Goal: Check status: Check status

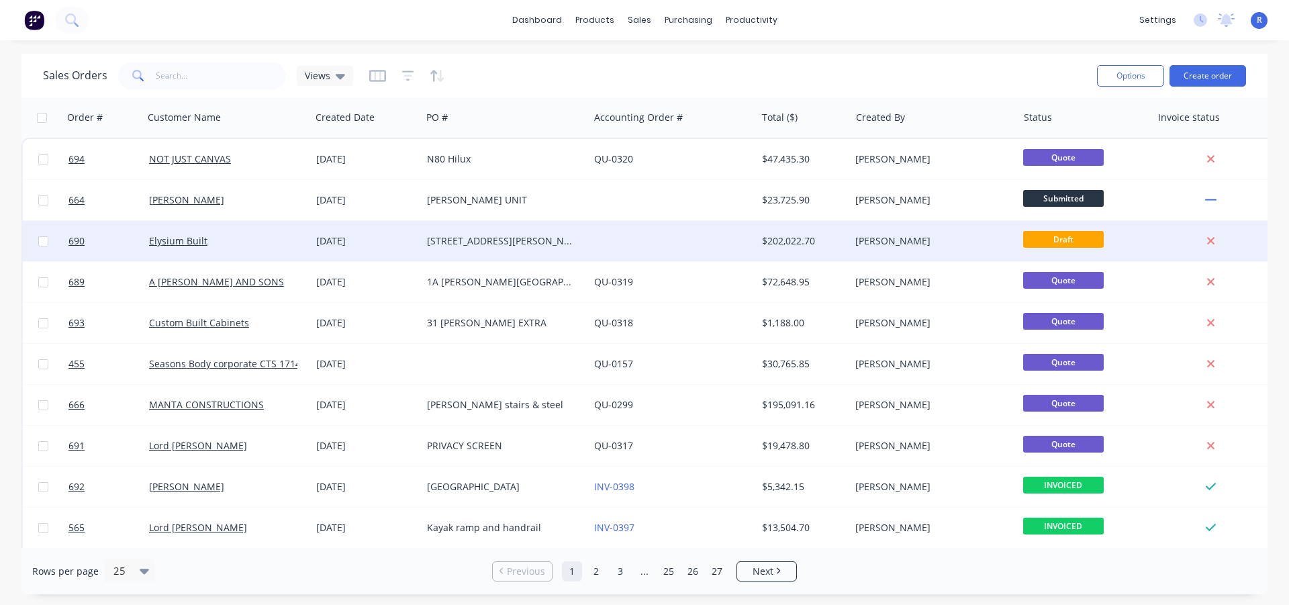
click at [628, 239] on div at bounding box center [672, 241] width 167 height 40
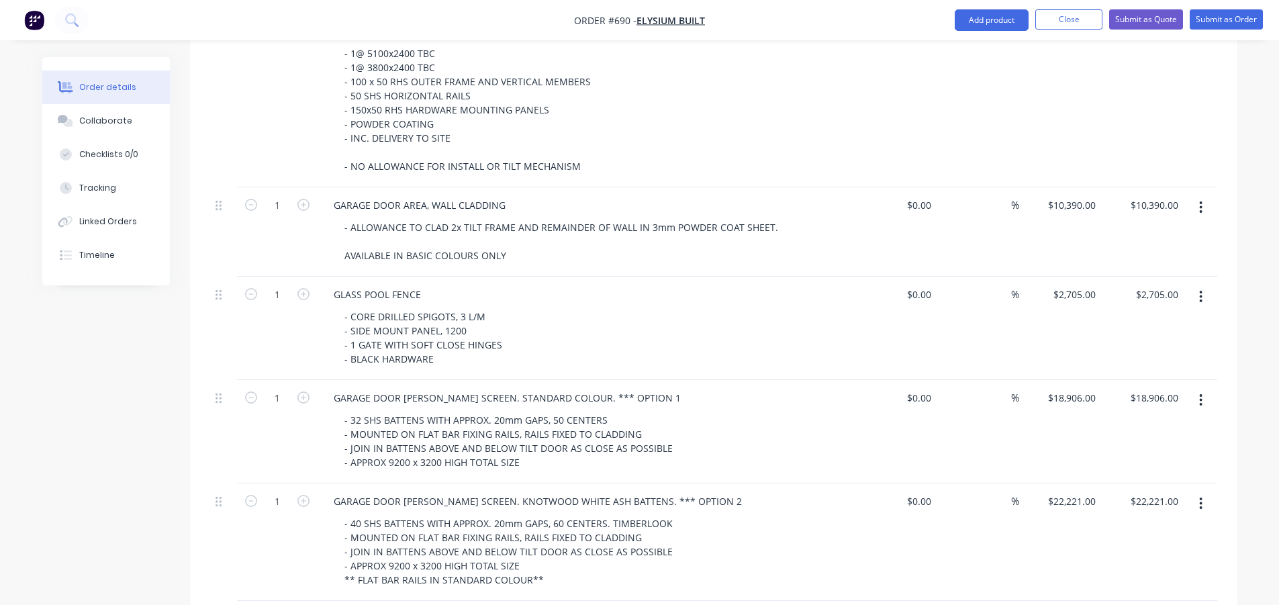
scroll to position [604, 0]
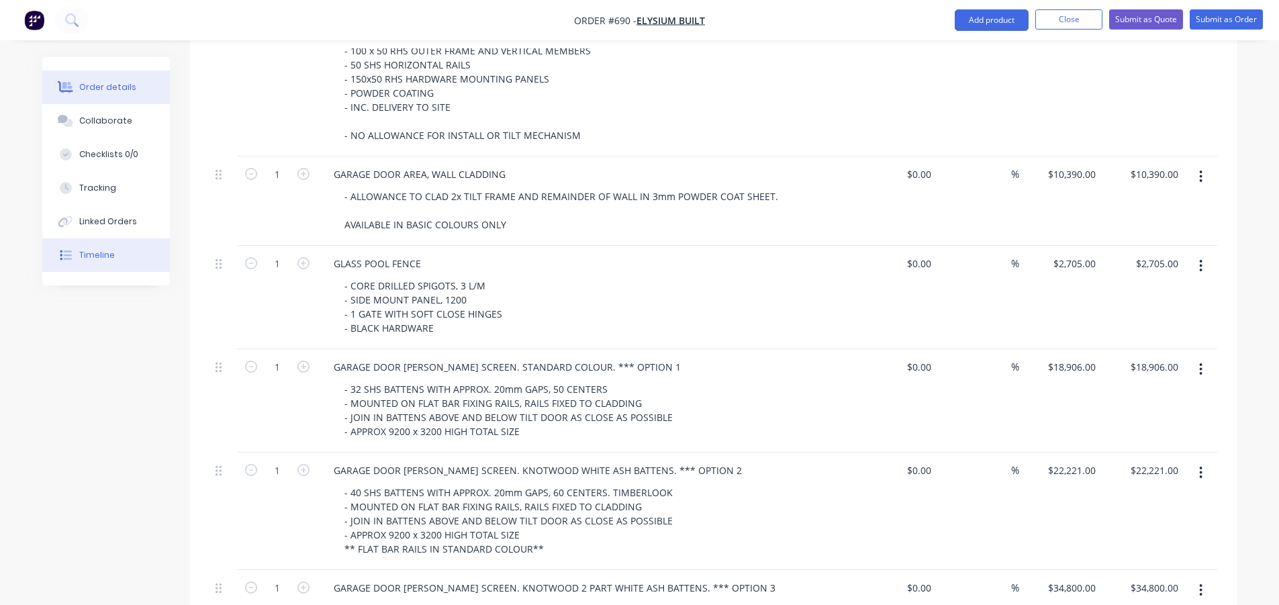
click at [68, 254] on icon at bounding box center [67, 254] width 8 height 9
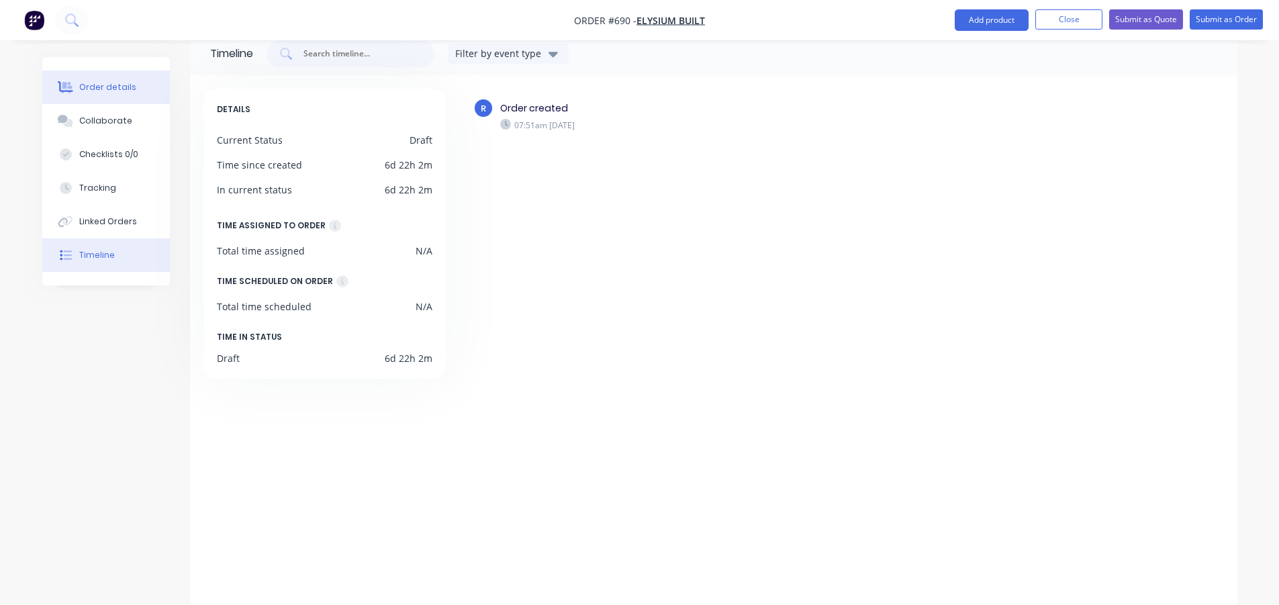
click at [93, 91] on div "Order details" at bounding box center [107, 87] width 57 height 12
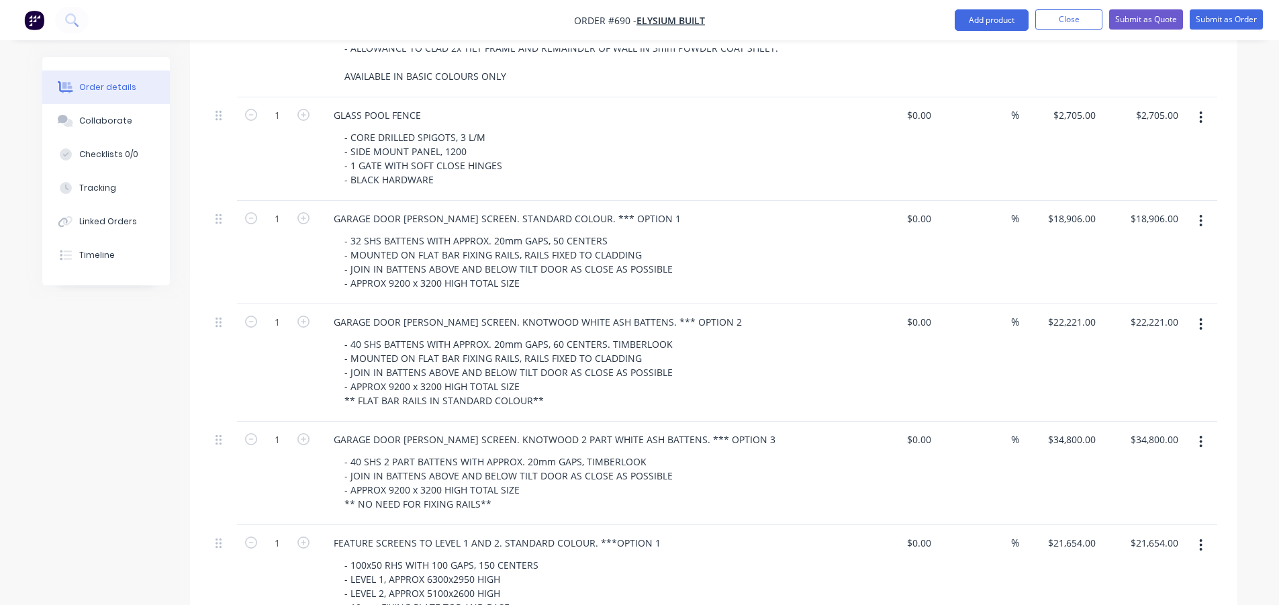
scroll to position [215, 0]
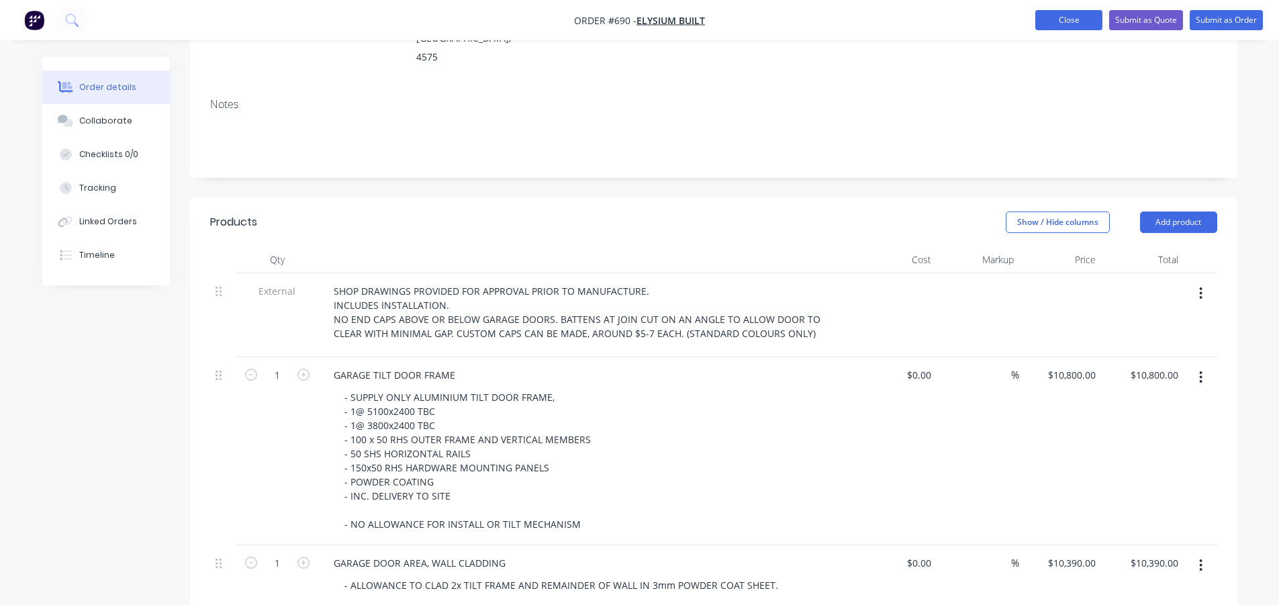
click at [1061, 23] on button "Close" at bounding box center [1068, 20] width 67 height 20
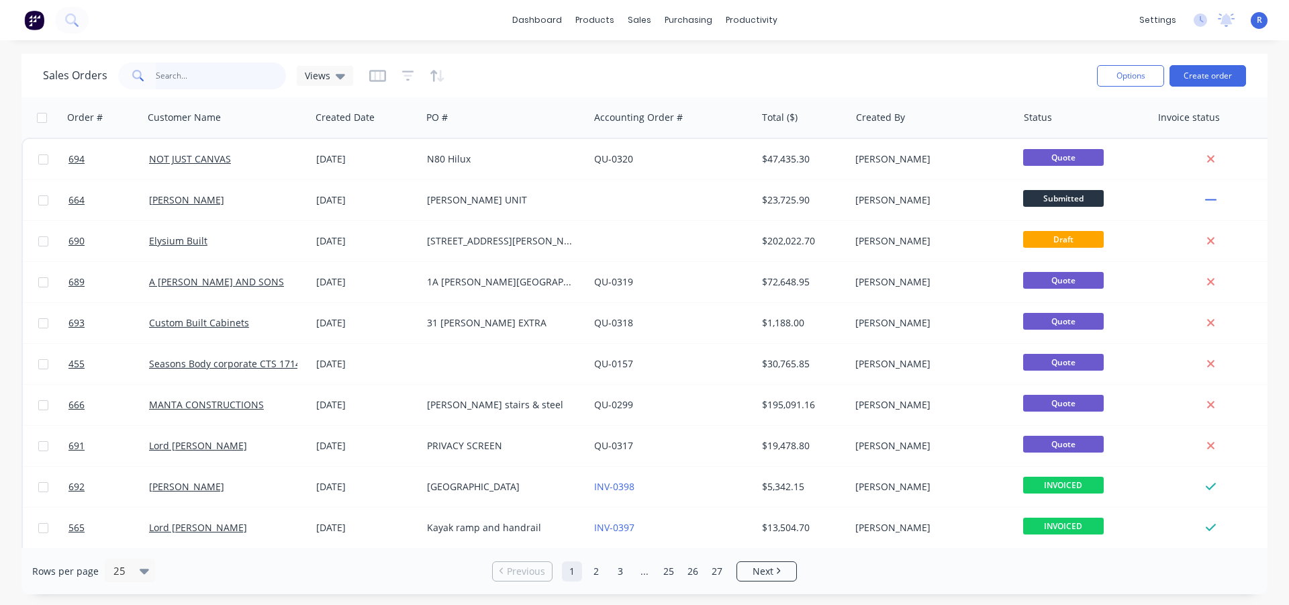
click at [175, 72] on input "text" at bounding box center [221, 75] width 131 height 27
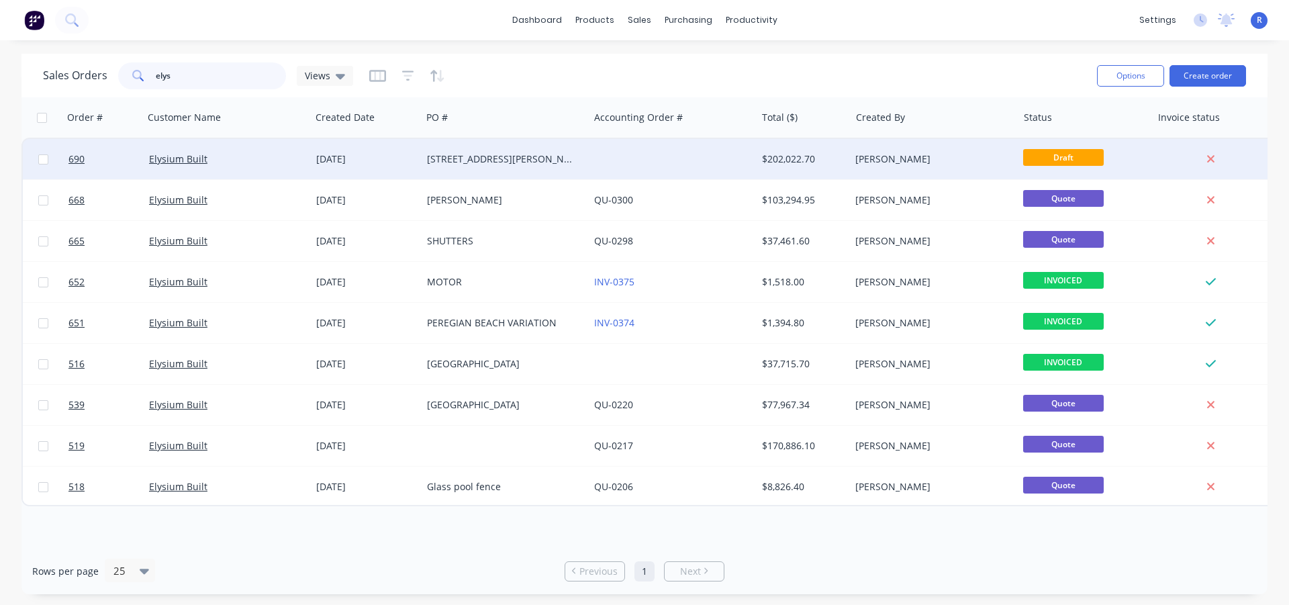
type input "elys"
click at [241, 162] on div "Elysium Built" at bounding box center [223, 158] width 149 height 13
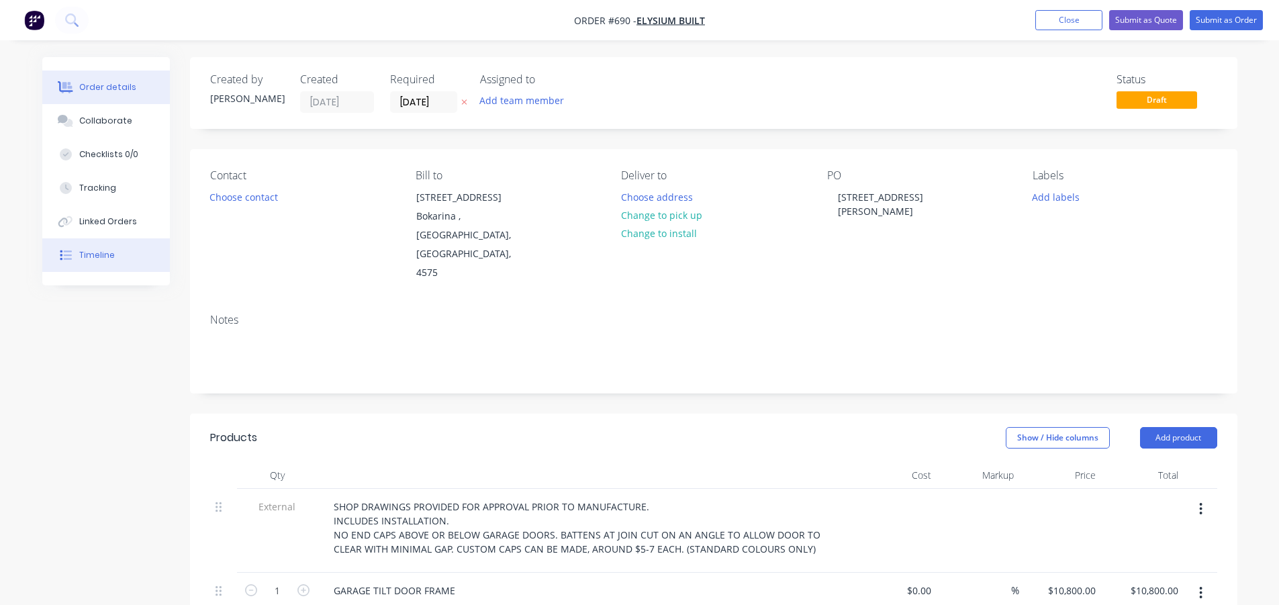
click at [105, 253] on div "Timeline" at bounding box center [97, 255] width 36 height 12
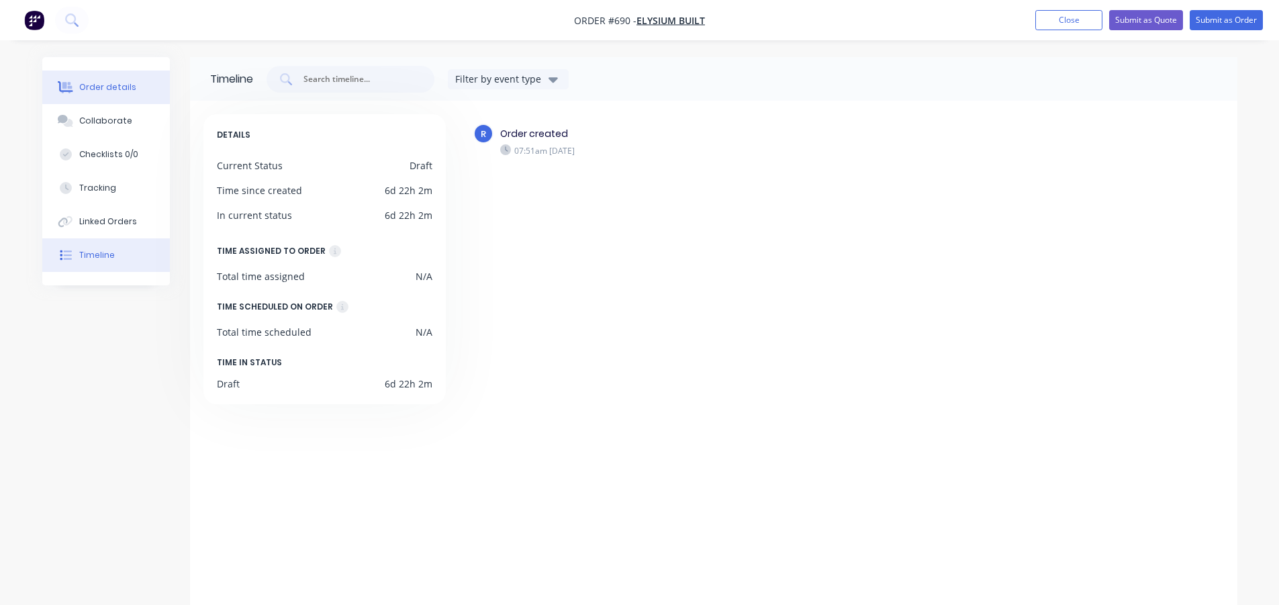
click at [69, 83] on icon at bounding box center [67, 87] width 11 height 11
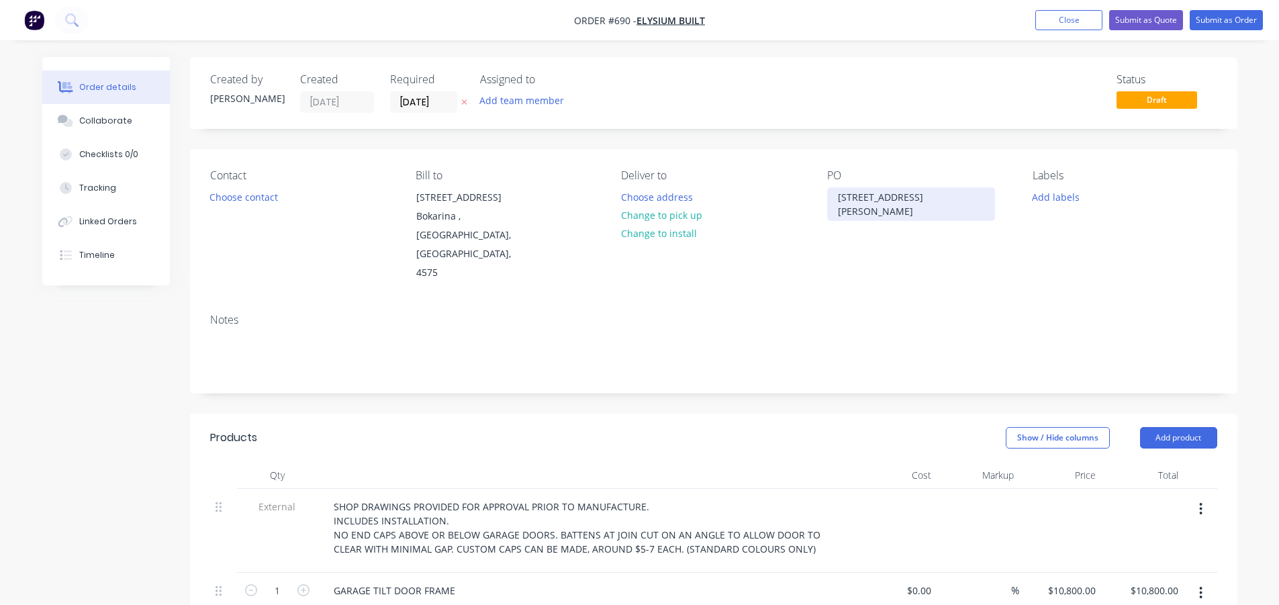
click at [934, 202] on div "[STREET_ADDRESS][PERSON_NAME]" at bounding box center [911, 204] width 168 height 34
